Goal: Task Accomplishment & Management: Complete application form

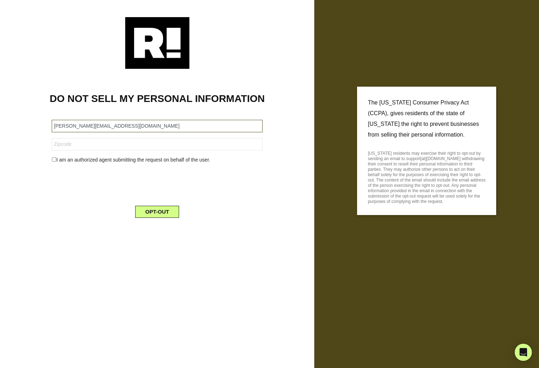
type input "melissa@launchwise.co"
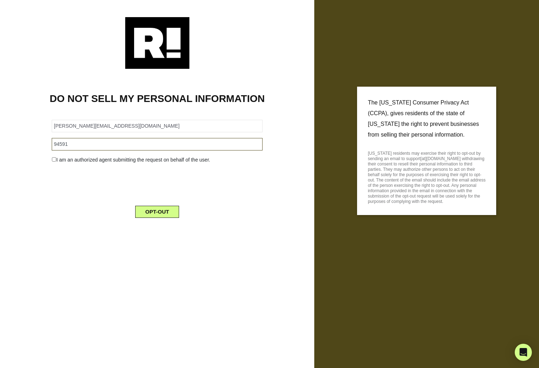
type input "94591"
click at [53, 161] on input "checkbox" at bounding box center [54, 159] width 5 height 4
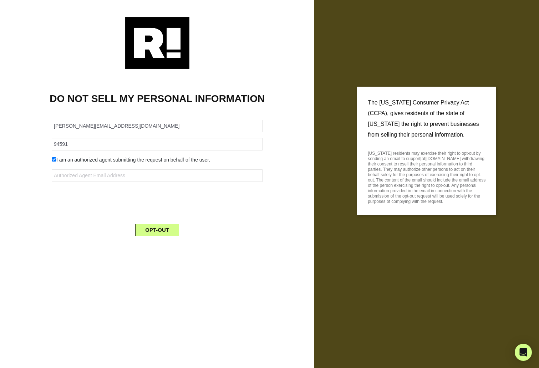
click at [52, 159] on input "checkbox" at bounding box center [54, 159] width 5 height 4
checkbox input "false"
click at [170, 213] on button "OPT-OUT" at bounding box center [157, 212] width 44 height 12
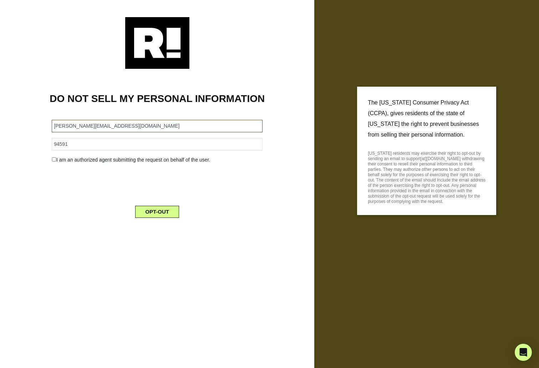
click at [111, 126] on input "melissa@launchwise.co" at bounding box center [157, 126] width 211 height 12
drag, startPoint x: 111, startPoint y: 126, endPoint x: 70, endPoint y: 126, distance: 41.0
click at [70, 126] on input "melissa@launchwise.co" at bounding box center [157, 126] width 211 height 12
type input "melissa.m.g.vargas@gmail.com"
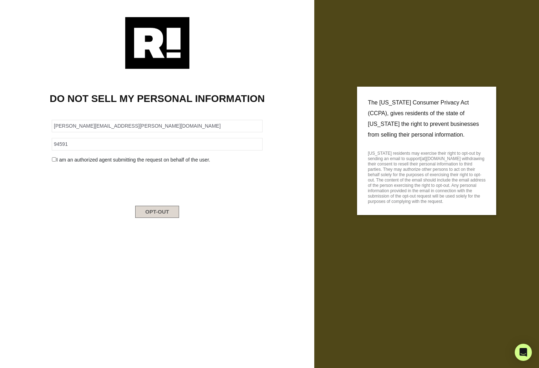
click at [157, 210] on button "OPT-OUT" at bounding box center [157, 212] width 44 height 12
click at [154, 218] on button "OPT-OUT" at bounding box center [157, 212] width 44 height 12
click at [151, 213] on button "OPT-OUT" at bounding box center [157, 212] width 44 height 12
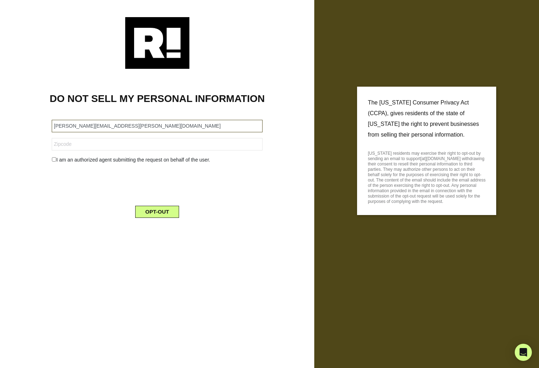
type input "[PERSON_NAME][EMAIL_ADDRESS][PERSON_NAME][DOMAIN_NAME]"
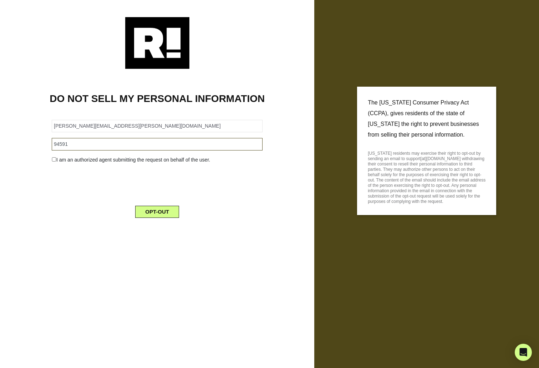
type input "94591"
click at [151, 213] on button "OPT-OUT" at bounding box center [157, 212] width 44 height 12
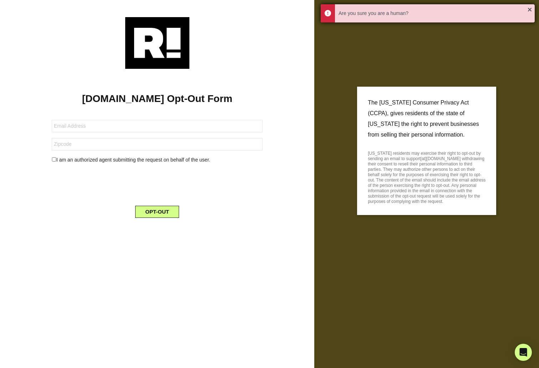
click at [477, 11] on div "Are you sure you are a human?" at bounding box center [433, 13] width 189 height 7
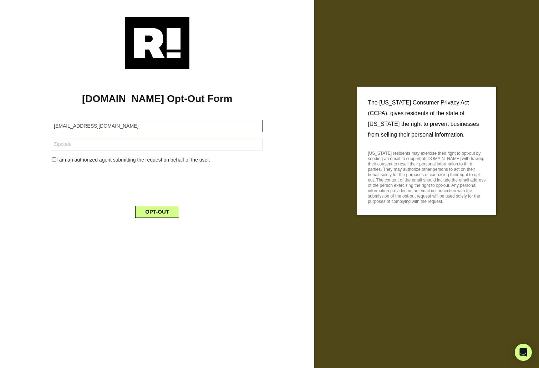
type input "[EMAIL_ADDRESS][DOMAIN_NAME]"
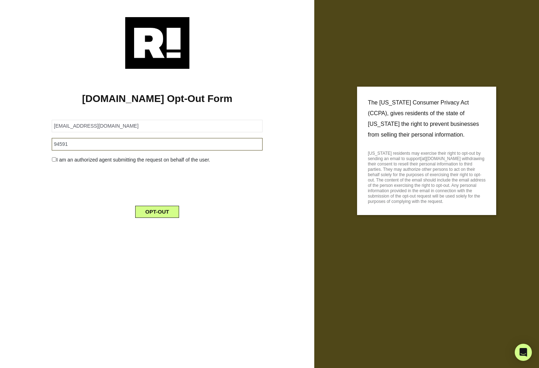
type input "94591"
click at [158, 212] on button "OPT-OUT" at bounding box center [157, 212] width 44 height 12
